Goal: Transaction & Acquisition: Book appointment/travel/reservation

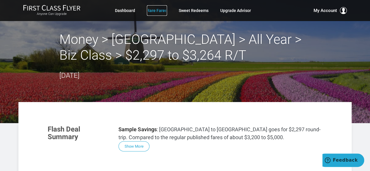
click at [158, 12] on link "Rare Fares" at bounding box center [157, 10] width 20 height 11
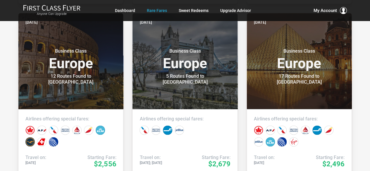
scroll to position [351, 0]
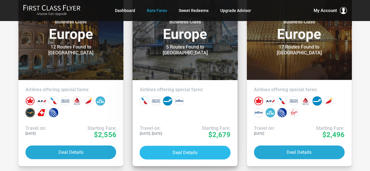
click at [187, 152] on button "Deal Details" at bounding box center [184, 152] width 91 height 14
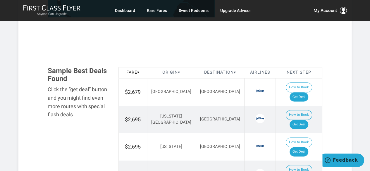
scroll to position [351, 0]
